Goal: Find specific page/section: Find specific page/section

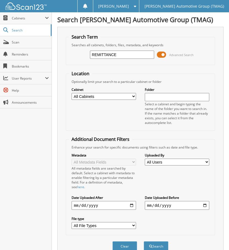
type input "REMITTANCE"
click at [143, 241] on button "Search" at bounding box center [155, 246] width 25 height 10
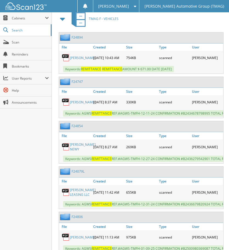
scroll to position [109, 0]
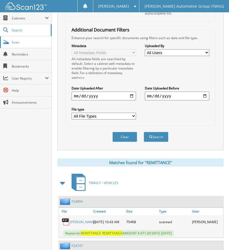
click at [30, 41] on span "Scan" at bounding box center [30, 42] width 37 height 5
